Goal: Transaction & Acquisition: Purchase product/service

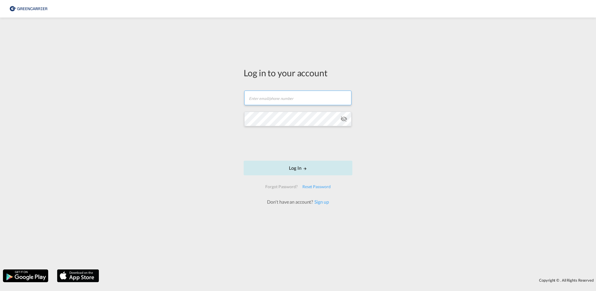
type input "[PERSON_NAME][EMAIL_ADDRESS][PERSON_NAME][DOMAIN_NAME]"
click at [307, 166] on button "Log In" at bounding box center [298, 168] width 109 height 15
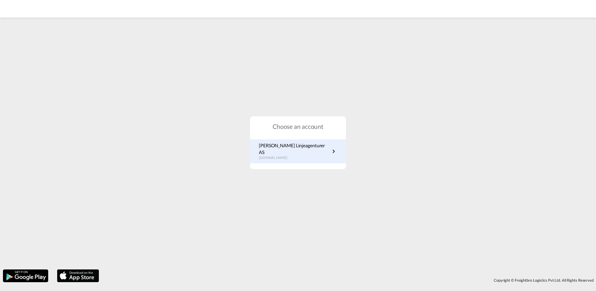
click at [276, 155] on p "[DOMAIN_NAME]" at bounding box center [294, 157] width 71 height 5
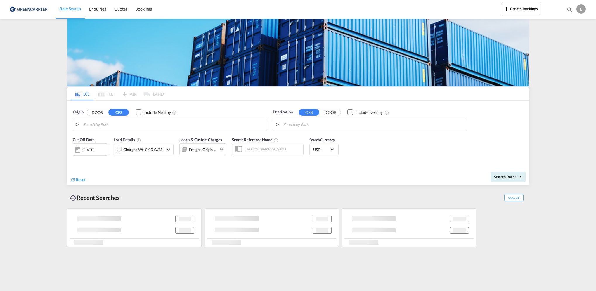
type input "[GEOGRAPHIC_DATA], NOOSL"
type input "Keelung (Chilung), TWKEL"
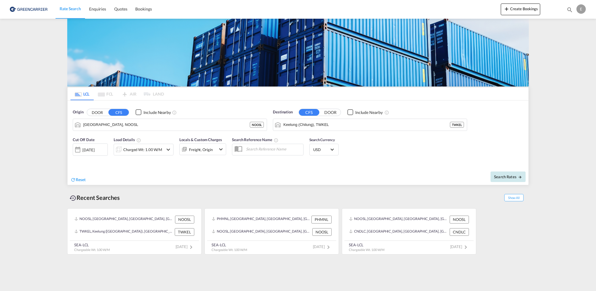
click at [504, 176] on span "Search Rates" at bounding box center [508, 176] width 28 height 5
type input "NOOSL to TWKEL / [DATE]"
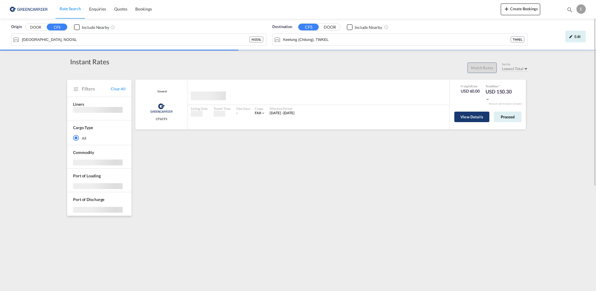
click at [479, 119] on button "View Details" at bounding box center [471, 117] width 35 height 11
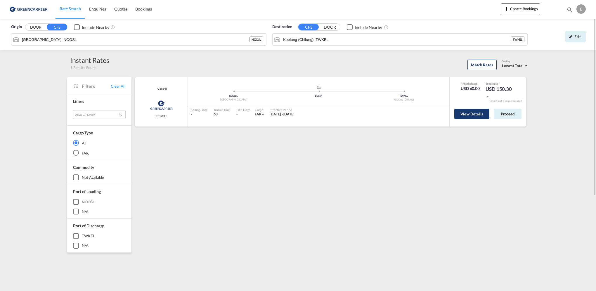
click at [466, 113] on button "View Details" at bounding box center [471, 114] width 35 height 11
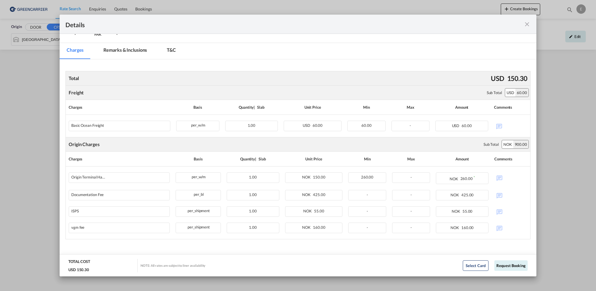
scroll to position [74, 0]
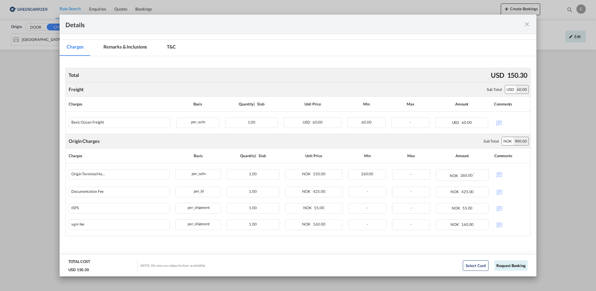
click at [529, 22] on md-icon "icon-close fg-AAA8AD m-0 cursor" at bounding box center [527, 24] width 7 height 7
